Goal: Navigation & Orientation: Find specific page/section

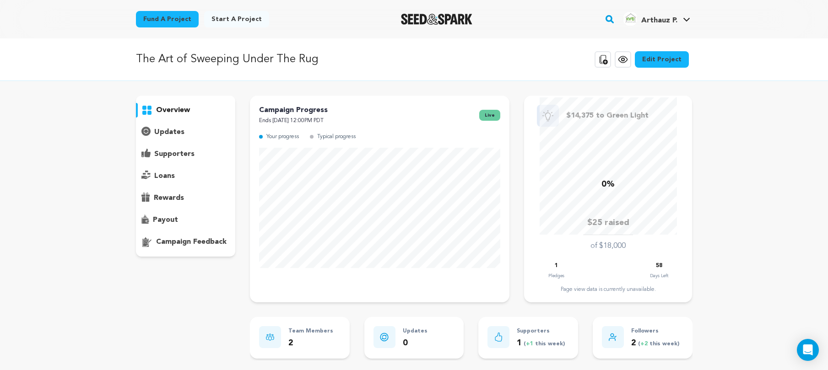
scroll to position [320, 0]
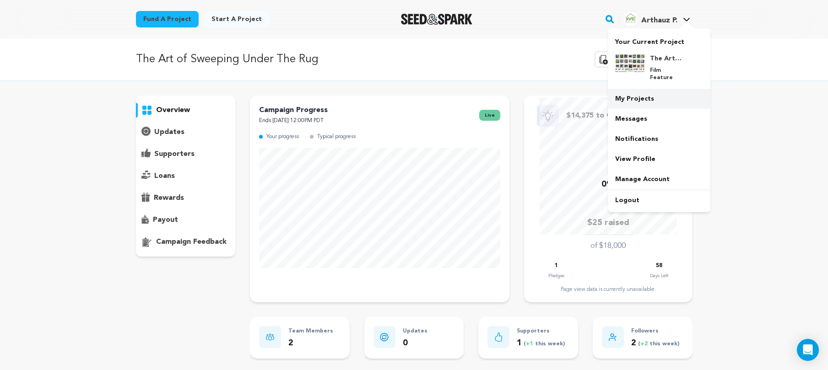
click at [642, 93] on link "My Projects" at bounding box center [659, 99] width 103 height 20
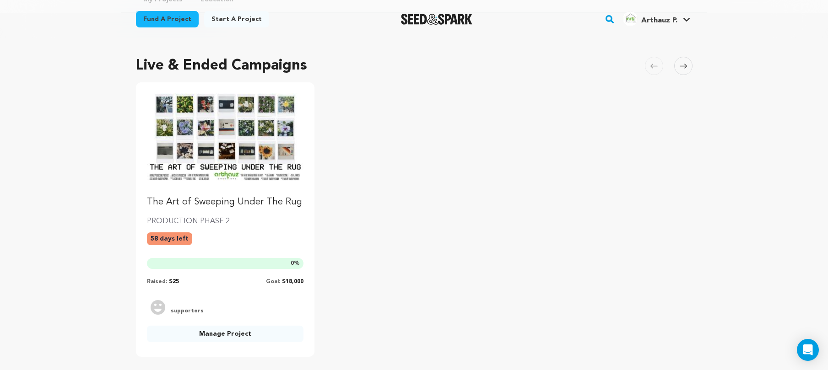
scroll to position [104, 0]
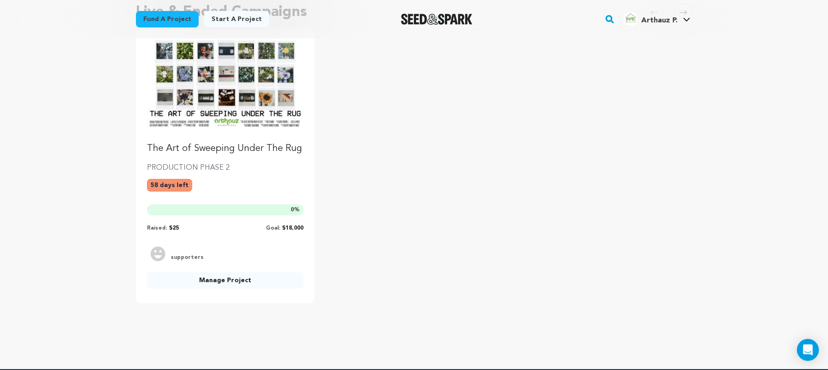
click at [241, 132] on link "The Art of Sweeping Under The Rug" at bounding box center [225, 97] width 157 height 115
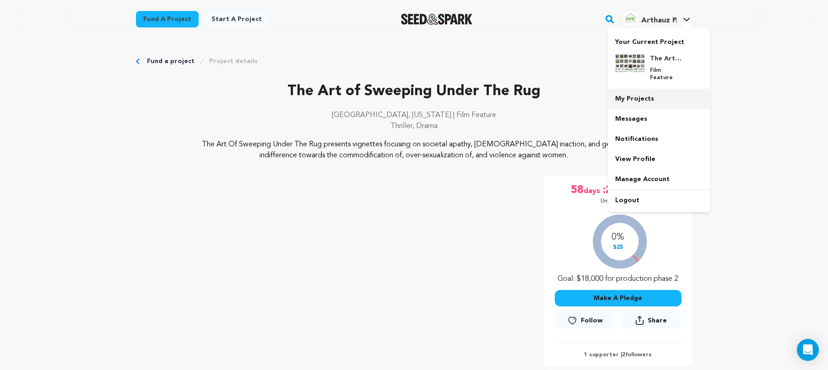
click at [666, 95] on link "My Projects" at bounding box center [659, 99] width 103 height 20
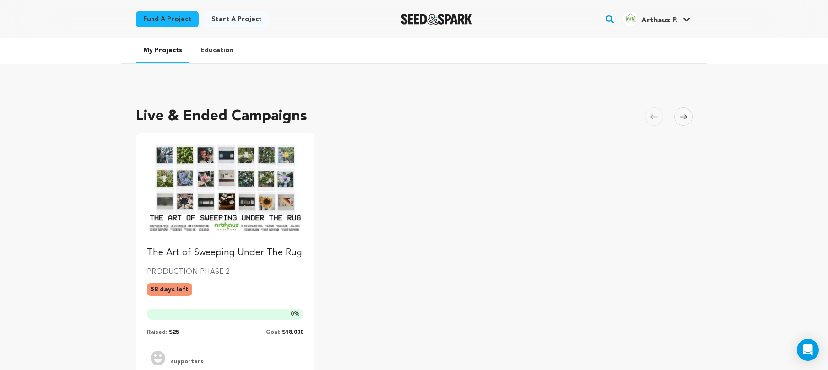
scroll to position [196, 0]
